Goal: Task Accomplishment & Management: Use online tool/utility

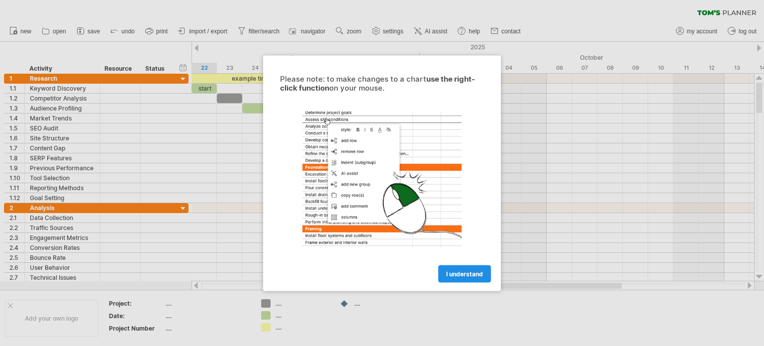
click at [461, 273] on span "I understand" at bounding box center [464, 273] width 37 height 7
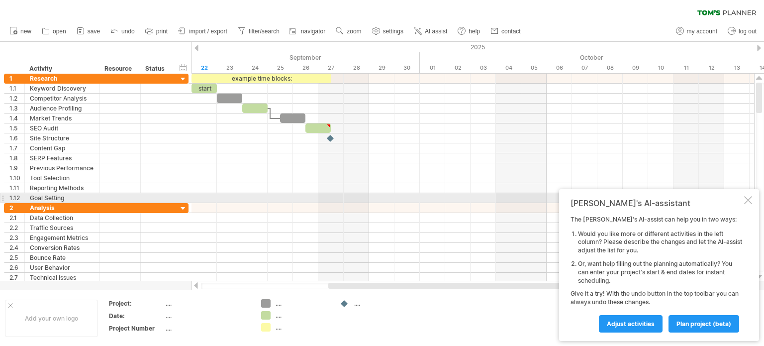
click at [749, 198] on div at bounding box center [748, 200] width 8 height 8
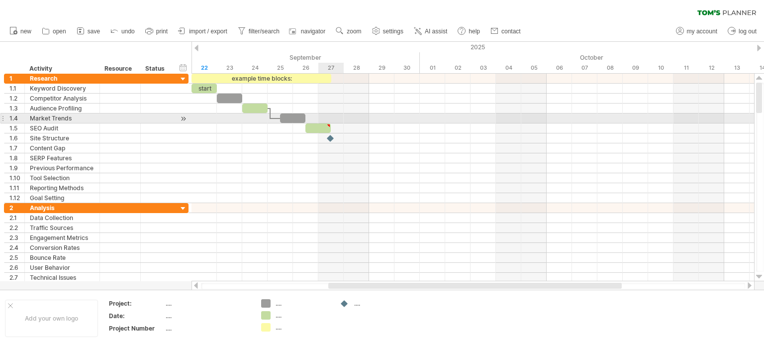
type textarea "**********"
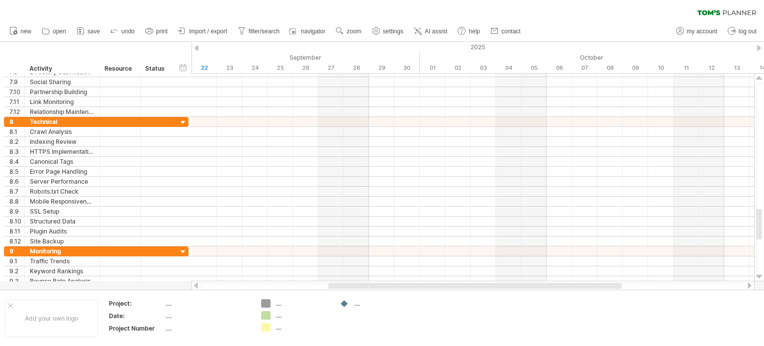
click at [197, 50] on div at bounding box center [196, 48] width 4 height 6
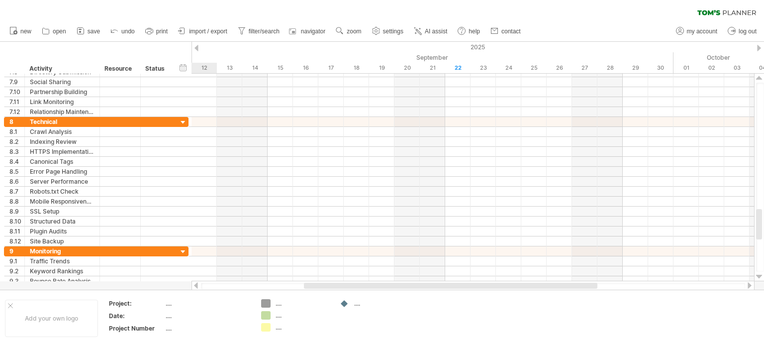
click at [197, 50] on div at bounding box center [196, 48] width 4 height 6
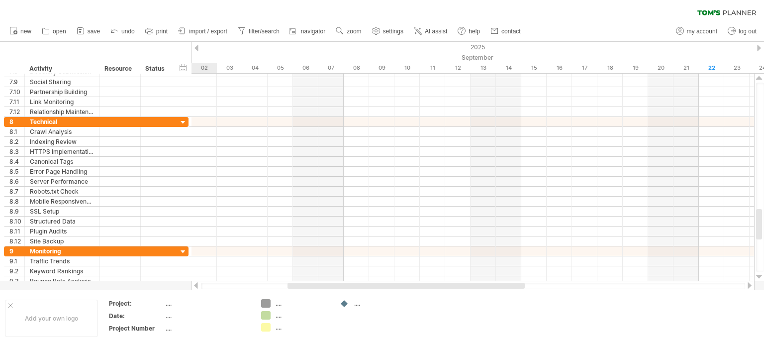
click at [197, 50] on div at bounding box center [196, 48] width 4 height 6
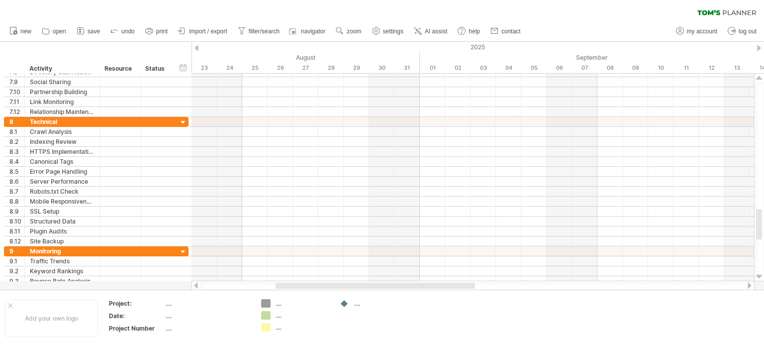
click at [760, 47] on div at bounding box center [759, 48] width 4 height 6
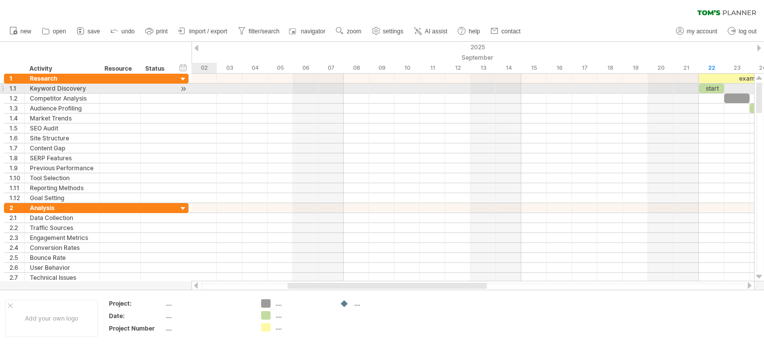
click at [203, 89] on div at bounding box center [472, 89] width 562 height 10
click at [201, 89] on div at bounding box center [472, 89] width 562 height 10
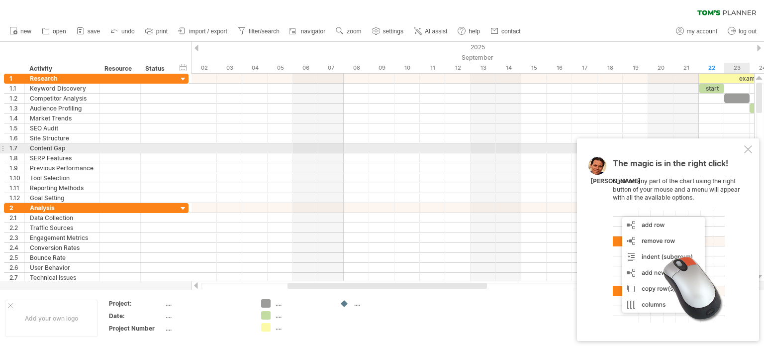
click at [746, 149] on div at bounding box center [748, 149] width 8 height 8
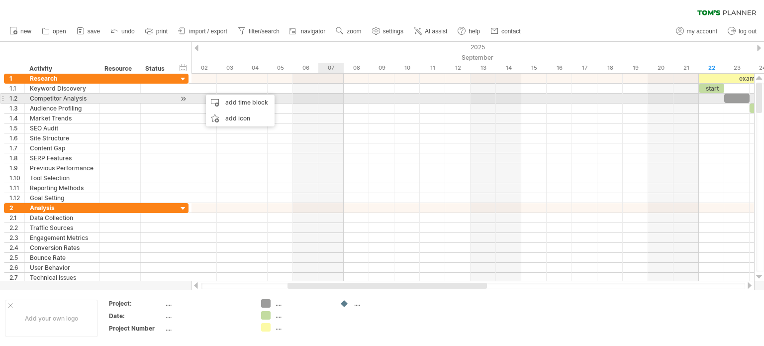
click at [326, 93] on div at bounding box center [472, 98] width 562 height 10
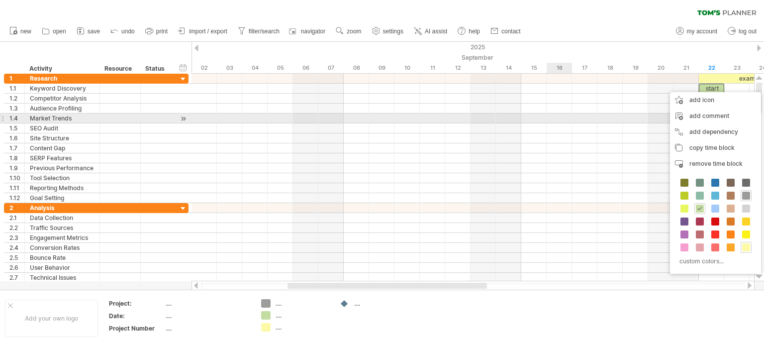
click at [551, 117] on div at bounding box center [472, 118] width 562 height 10
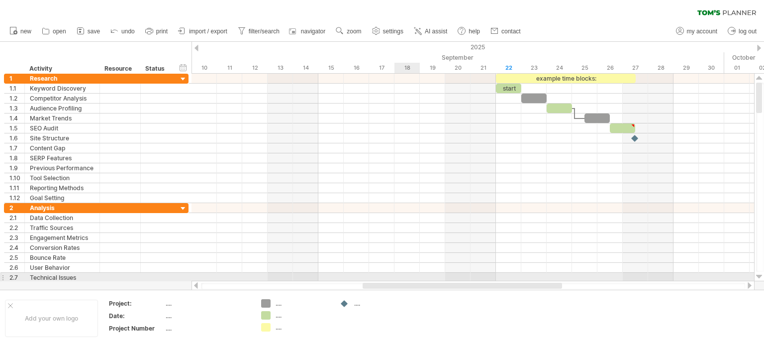
drag, startPoint x: 343, startPoint y: 282, endPoint x: 420, endPoint y: 279, distance: 77.6
click at [420, 279] on div "Trying to reach [DOMAIN_NAME] Connected again... 0% clear filter new 1" at bounding box center [382, 173] width 764 height 346
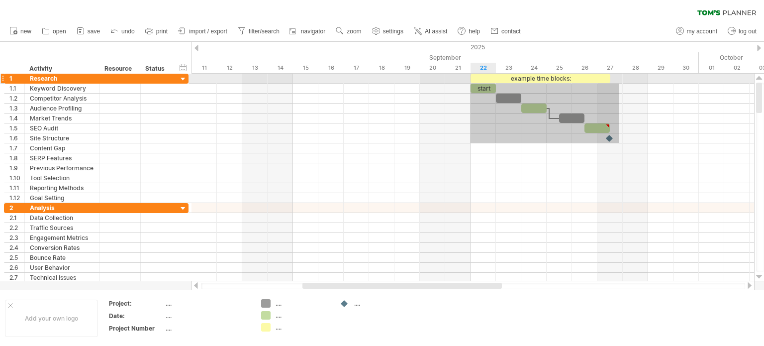
drag, startPoint x: 619, startPoint y: 143, endPoint x: 470, endPoint y: 84, distance: 159.6
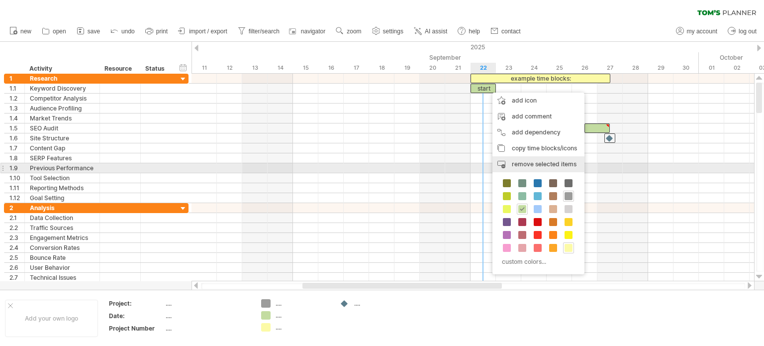
click at [523, 169] on div "remove time block remove selected items" at bounding box center [538, 164] width 92 height 16
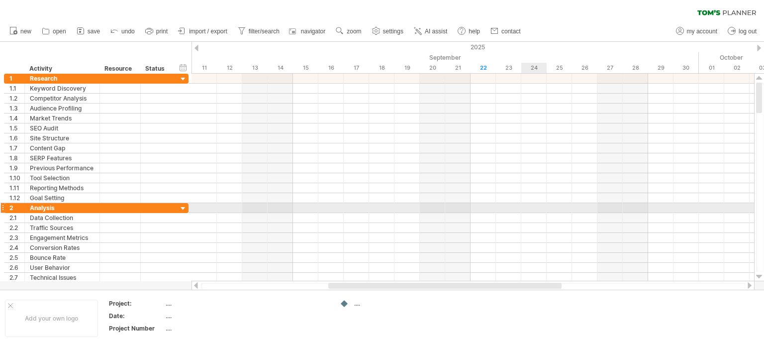
click at [538, 213] on div at bounding box center [472, 218] width 562 height 10
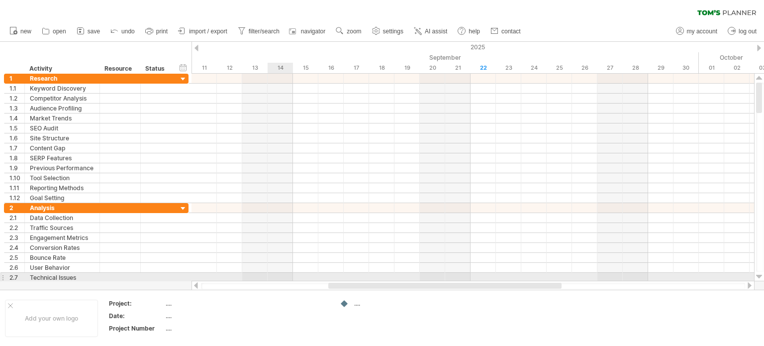
drag, startPoint x: 418, startPoint y: 281, endPoint x: 281, endPoint y: 276, distance: 136.4
click at [281, 276] on div "Trying to reach [DOMAIN_NAME] Connected again... 0% clear filter new 1" at bounding box center [382, 173] width 764 height 346
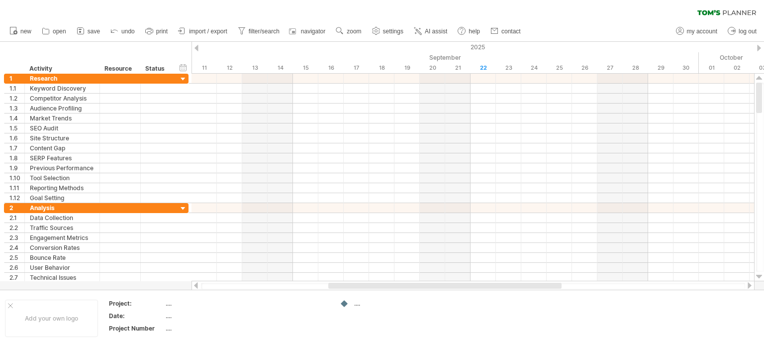
click at [342, 282] on div at bounding box center [444, 285] width 233 height 6
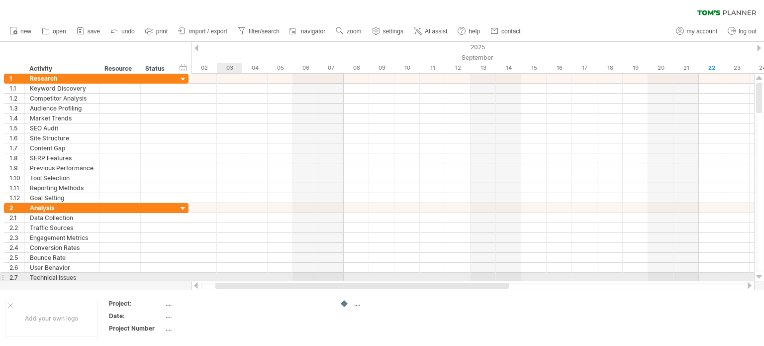
drag, startPoint x: 342, startPoint y: 282, endPoint x: 229, endPoint y: 279, distance: 112.9
click at [229, 279] on div "Trying to reach [DOMAIN_NAME] Connected again... 0% clear filter new 1" at bounding box center [382, 173] width 764 height 346
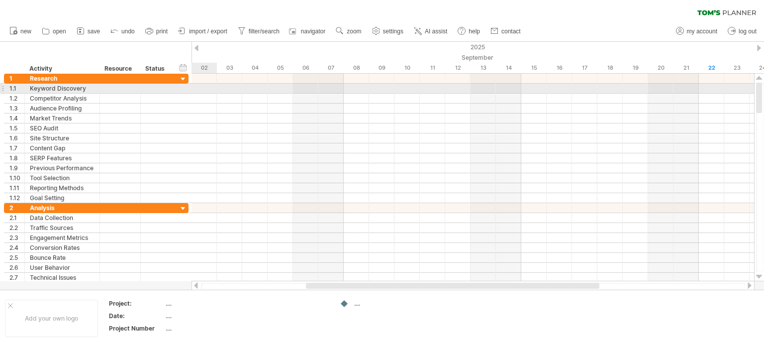
click at [199, 89] on div at bounding box center [472, 89] width 562 height 10
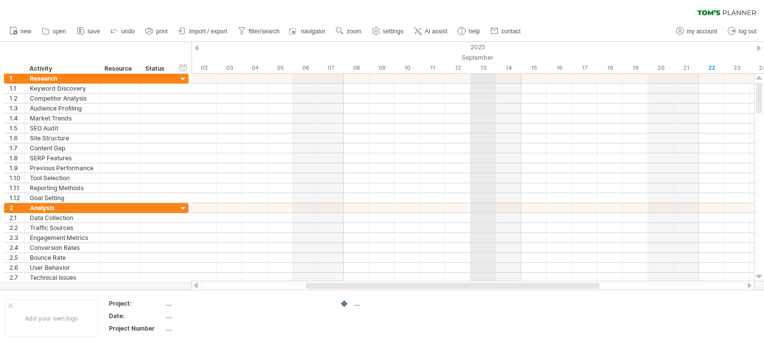
click at [492, 38] on ul "new open" at bounding box center [264, 31] width 520 height 21
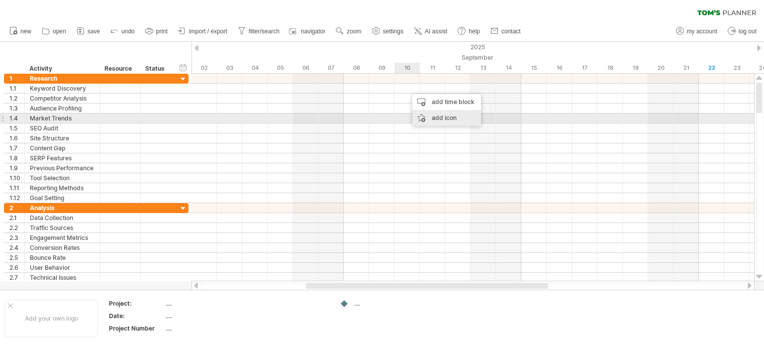
click at [429, 117] on div "add icon" at bounding box center [446, 118] width 69 height 16
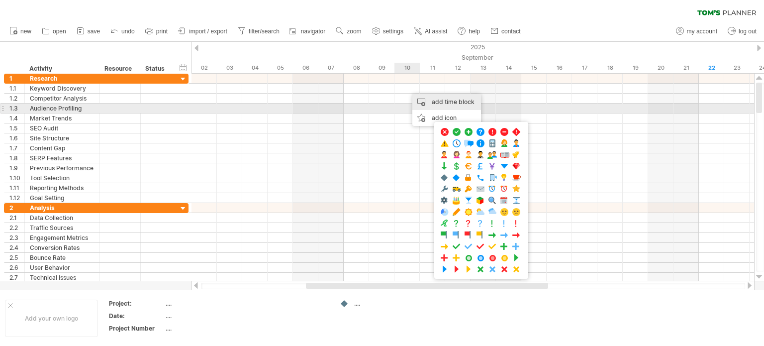
click at [435, 103] on div "add time block" at bounding box center [446, 102] width 69 height 16
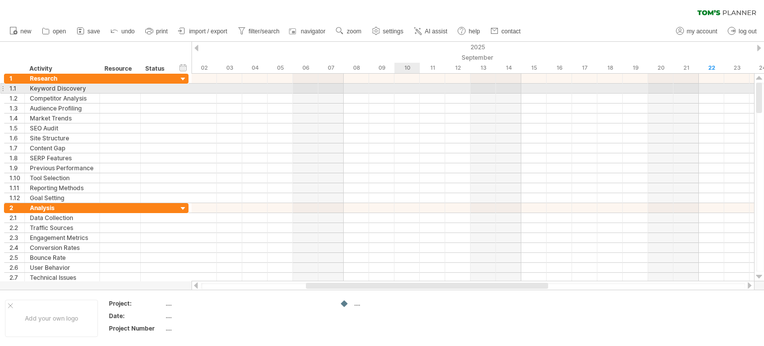
click at [399, 92] on div at bounding box center [472, 89] width 562 height 10
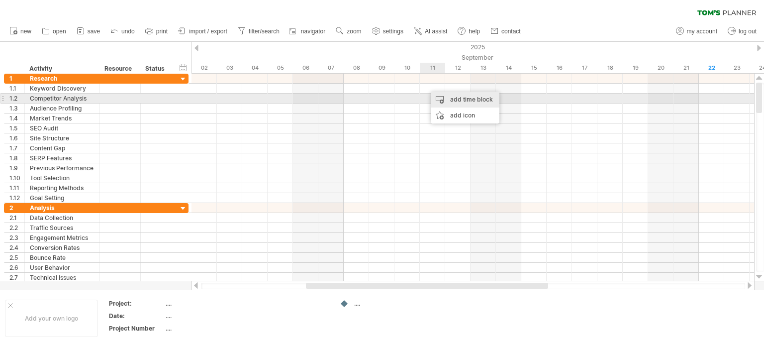
click at [451, 99] on div "add time block" at bounding box center [465, 100] width 69 height 16
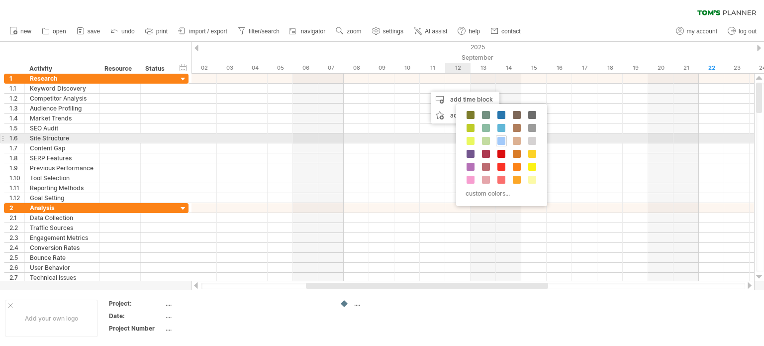
click at [504, 141] on span at bounding box center [501, 141] width 8 height 8
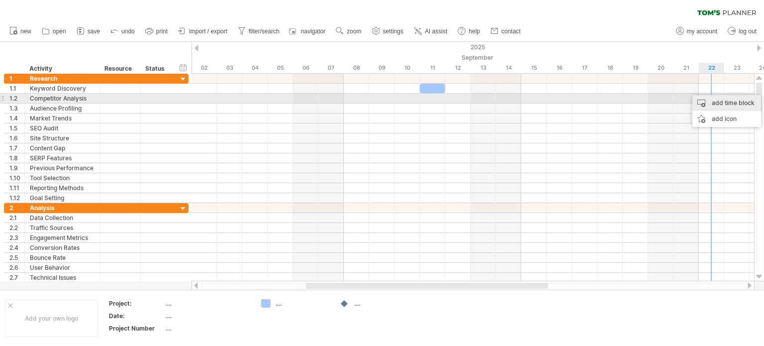
click at [715, 101] on div "add time block" at bounding box center [726, 103] width 69 height 16
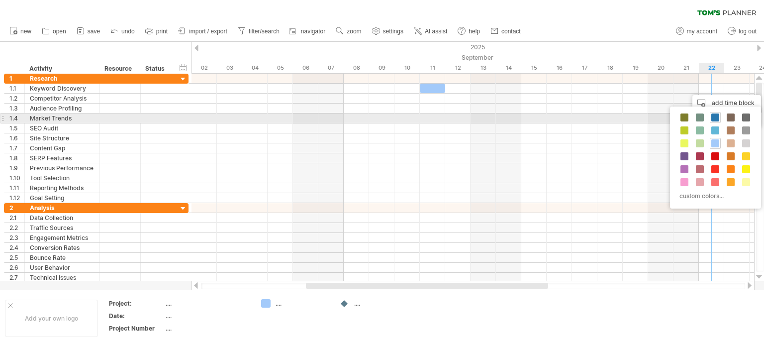
click at [715, 119] on span at bounding box center [715, 117] width 8 height 8
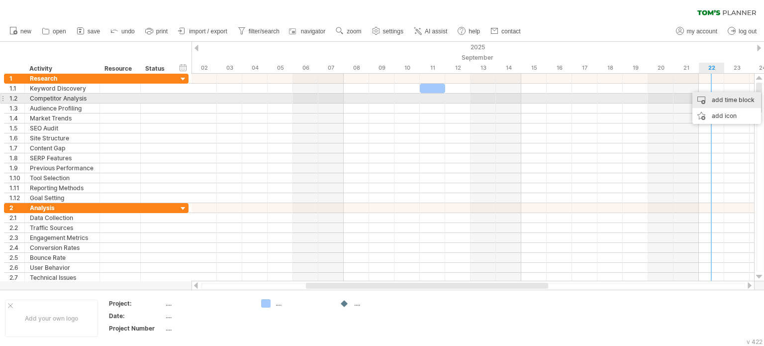
click at [714, 97] on div "add time block" at bounding box center [726, 100] width 69 height 16
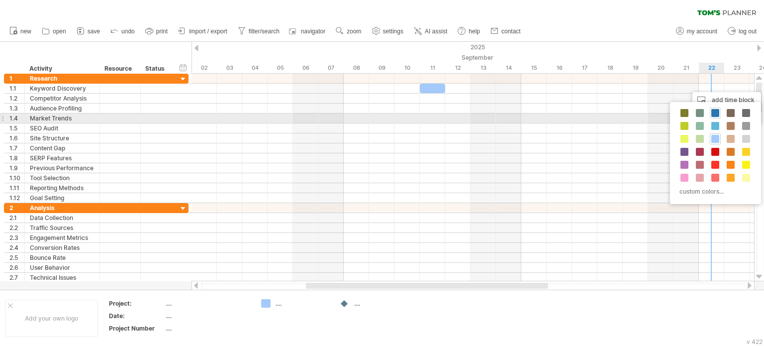
click at [716, 115] on span at bounding box center [715, 113] width 8 height 8
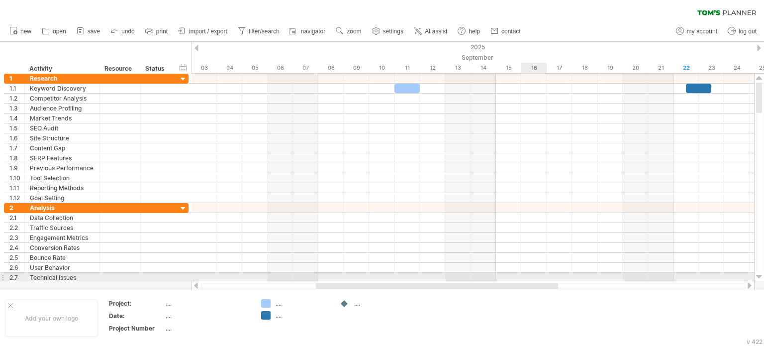
drag, startPoint x: 531, startPoint y: 284, endPoint x: 541, endPoint y: 276, distance: 12.7
click at [541, 276] on div "Trying to reach [DOMAIN_NAME] Connected again... 0% clear filter new 1" at bounding box center [382, 173] width 764 height 346
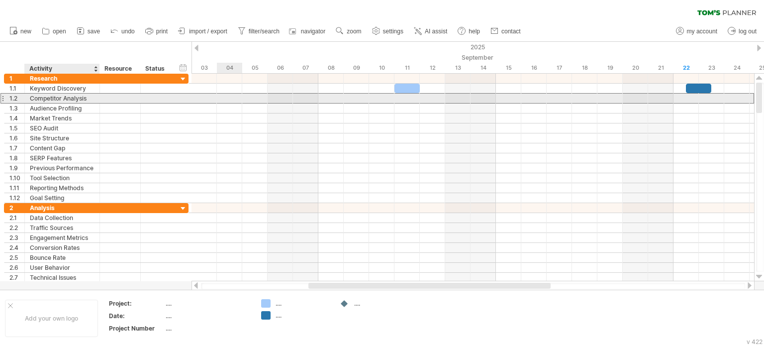
click at [89, 98] on div "Competitor Analysis" at bounding box center [62, 97] width 65 height 9
click at [413, 102] on div at bounding box center [472, 98] width 562 height 10
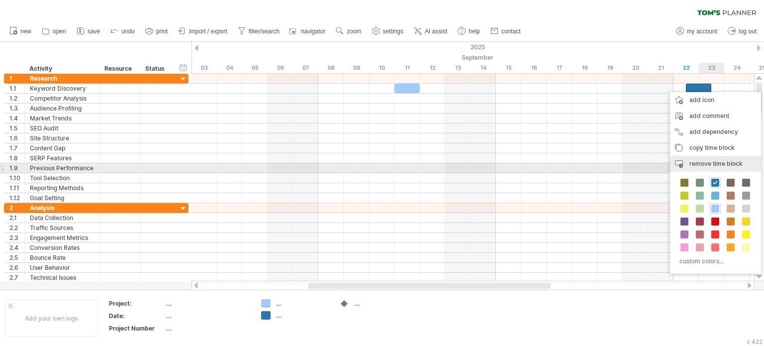
click at [708, 163] on span "remove time block" at bounding box center [715, 163] width 53 height 7
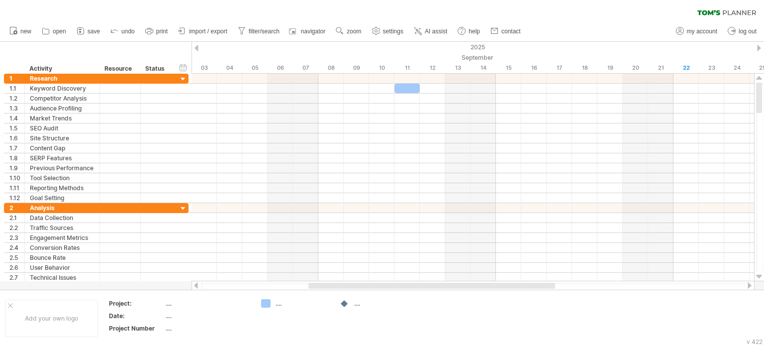
drag, startPoint x: 397, startPoint y: 281, endPoint x: 386, endPoint y: 281, distance: 10.9
click at [386, 281] on div at bounding box center [472, 285] width 563 height 10
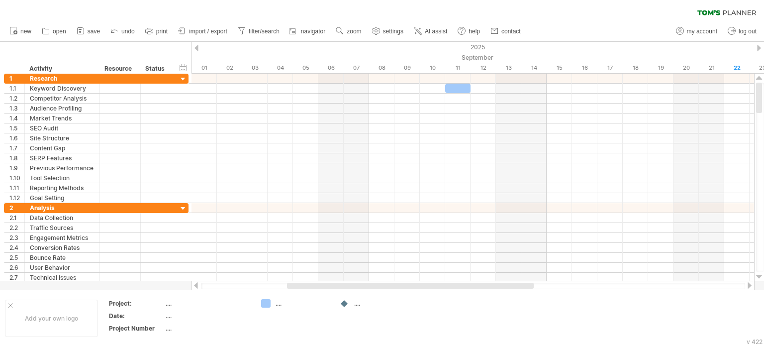
drag, startPoint x: 406, startPoint y: 284, endPoint x: 384, endPoint y: 284, distance: 21.4
click at [384, 284] on div at bounding box center [410, 285] width 247 height 6
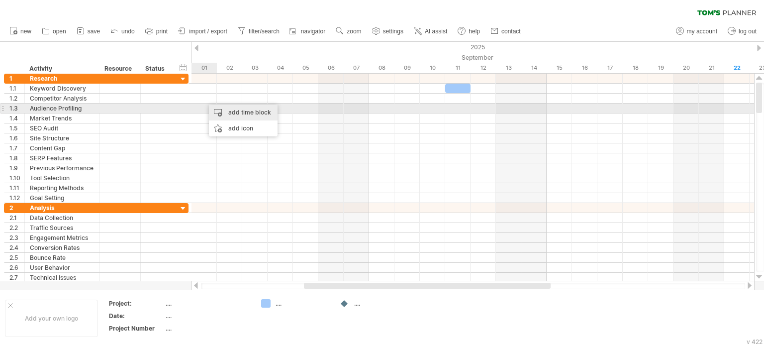
click at [247, 111] on div "add time block" at bounding box center [243, 112] width 69 height 16
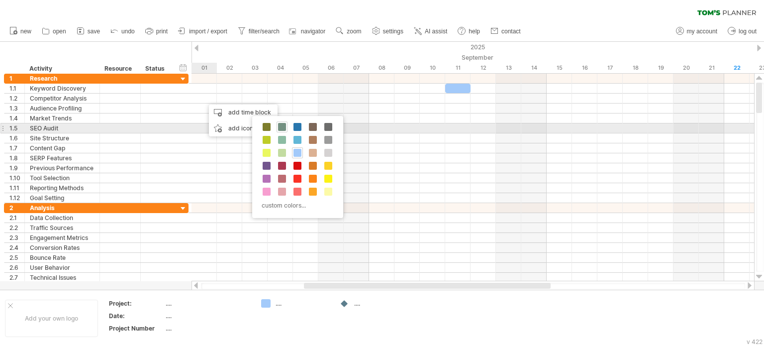
click at [280, 126] on span at bounding box center [282, 127] width 8 height 8
